Goal: Task Accomplishment & Management: Manage account settings

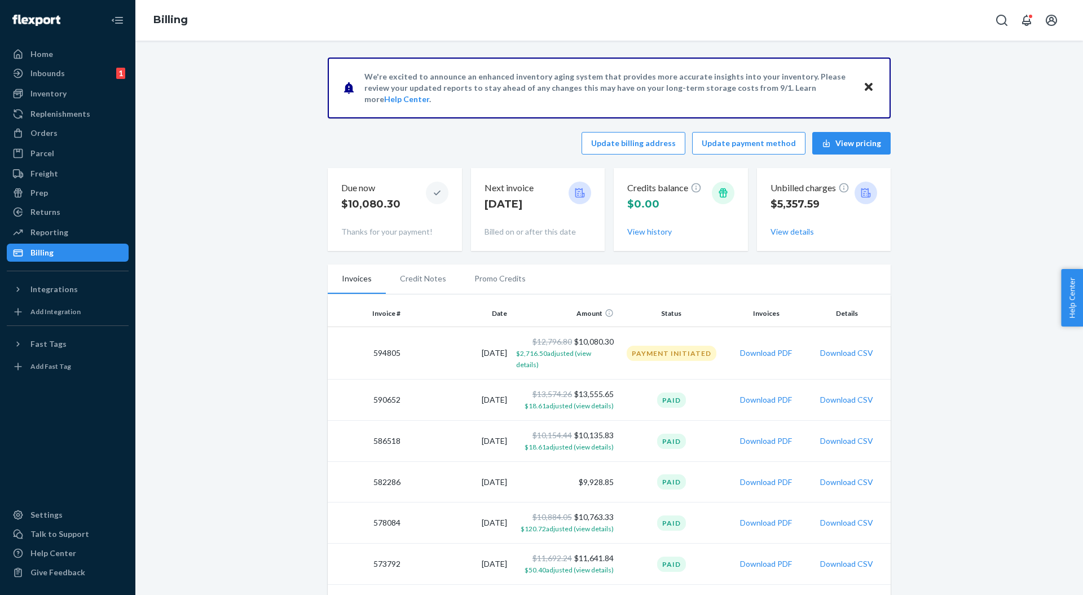
click at [38, 56] on div "Home" at bounding box center [41, 54] width 23 height 11
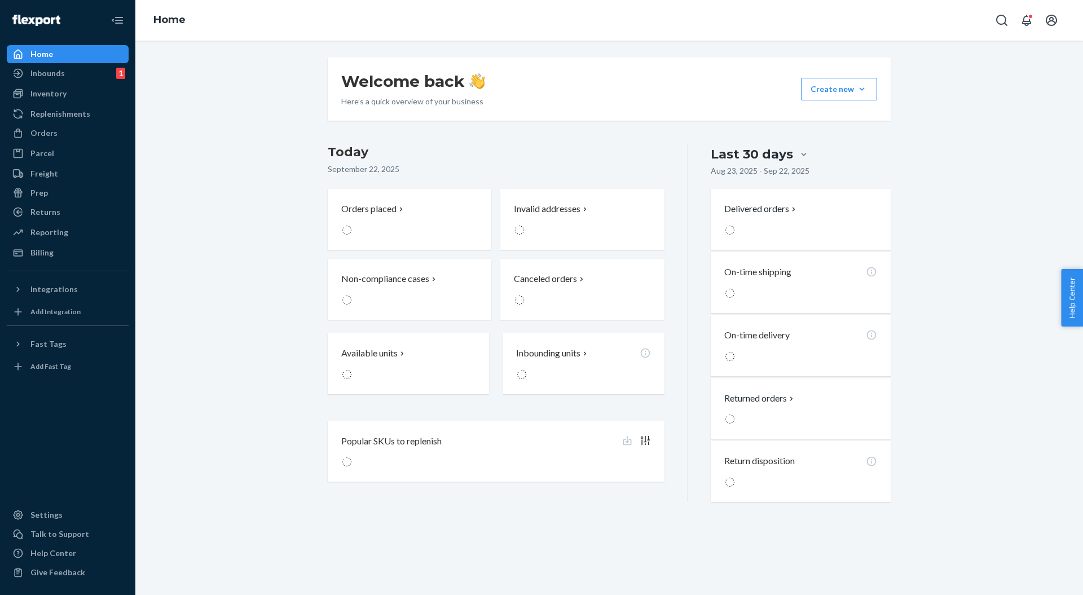
click at [285, 270] on div "Welcome back Here’s a quick overview of your business Create new Create new inb…" at bounding box center [609, 280] width 931 height 445
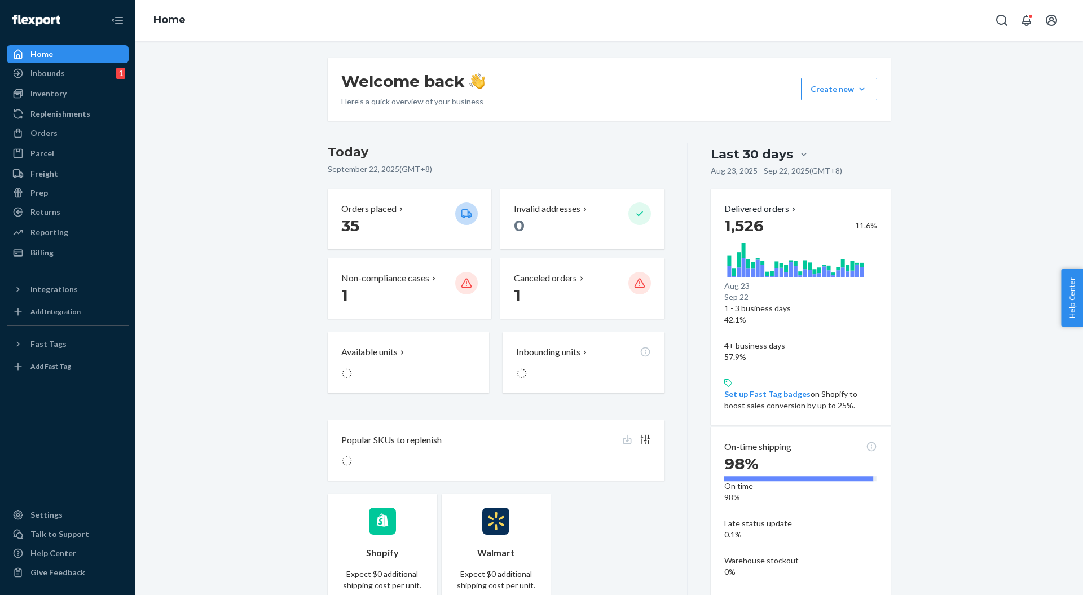
click at [55, 248] on div "Billing" at bounding box center [68, 253] width 120 height 16
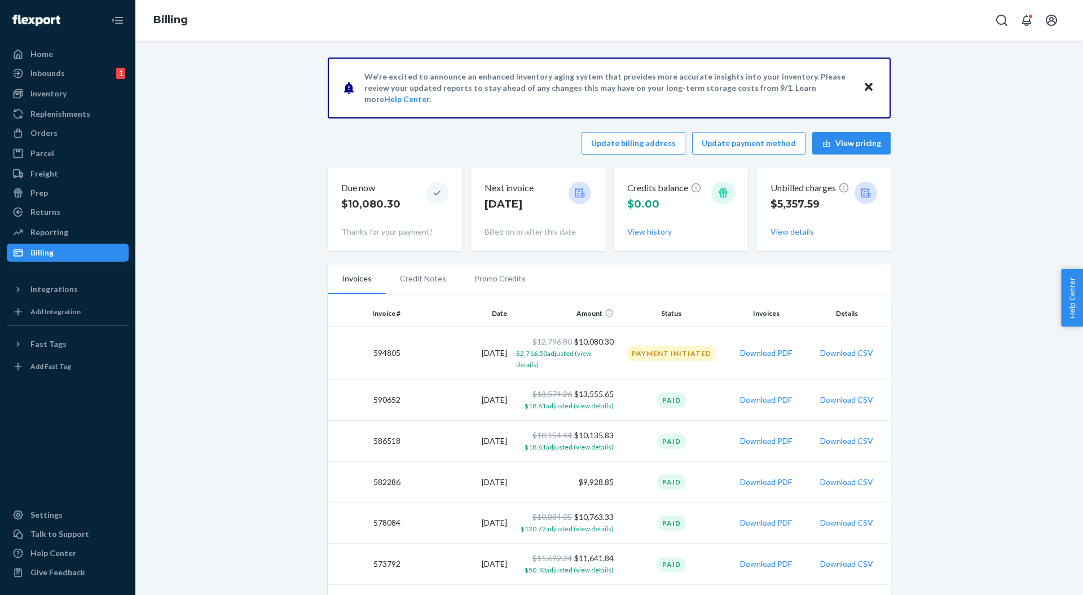
click at [783, 230] on button "View details" at bounding box center [792, 231] width 43 height 11
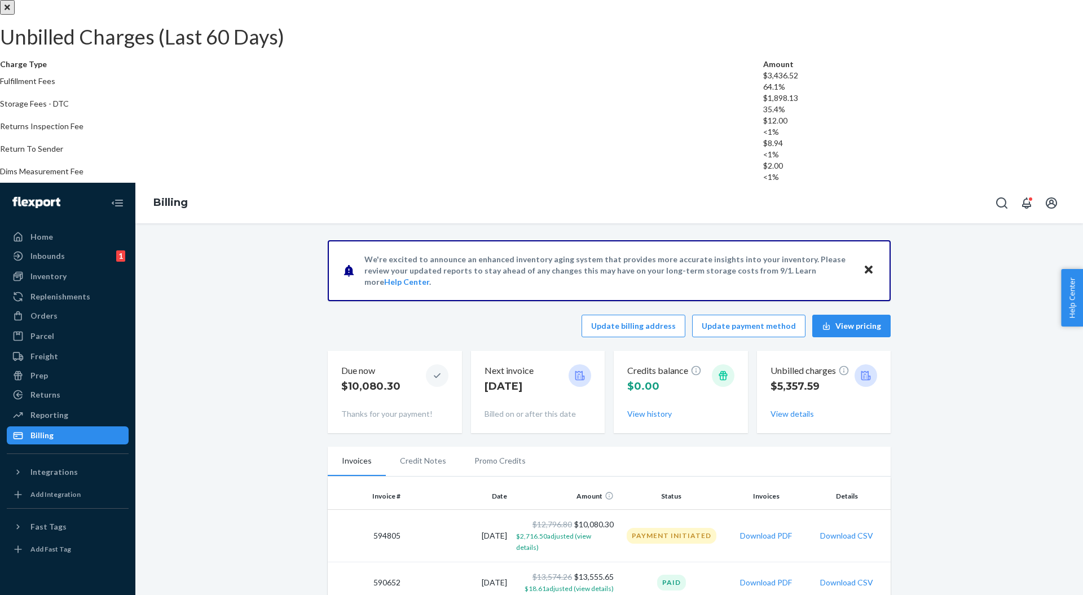
click at [788, 185] on div "Unbilled Charges (Last 60 Days) Charge Type Amount Fulfillment Fees $3,436.52 6…" at bounding box center [541, 92] width 1083 height 185
click at [15, 15] on button "Close" at bounding box center [7, 7] width 15 height 15
